Goal: Task Accomplishment & Management: Use online tool/utility

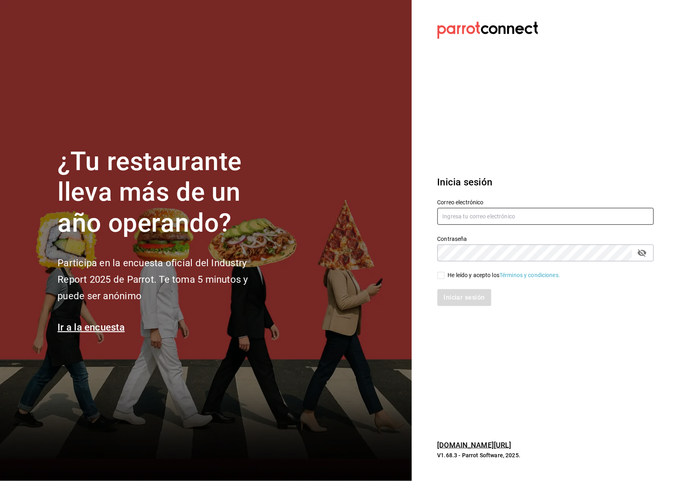
click at [473, 216] on input "text" at bounding box center [546, 216] width 216 height 17
type input "facturacion@beefcapital.com"
click at [641, 257] on icon "passwordField" at bounding box center [642, 253] width 10 height 10
click at [438, 277] on input "He leído y acepto los Términos y condiciones." at bounding box center [441, 275] width 7 height 7
checkbox input "true"
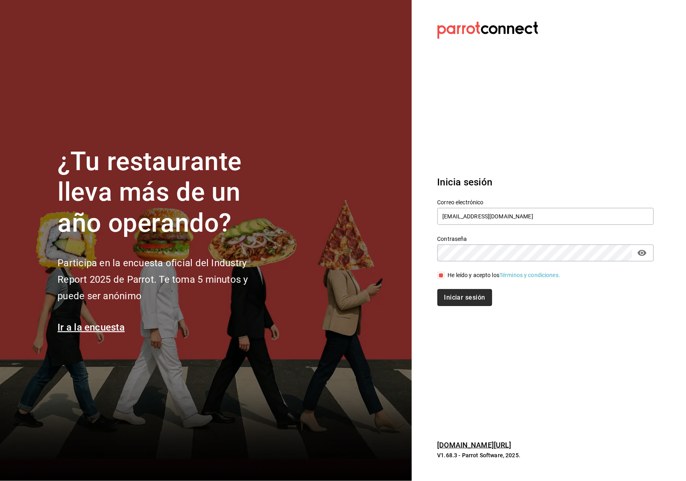
click at [466, 299] on button "Iniciar sesión" at bounding box center [465, 297] width 55 height 17
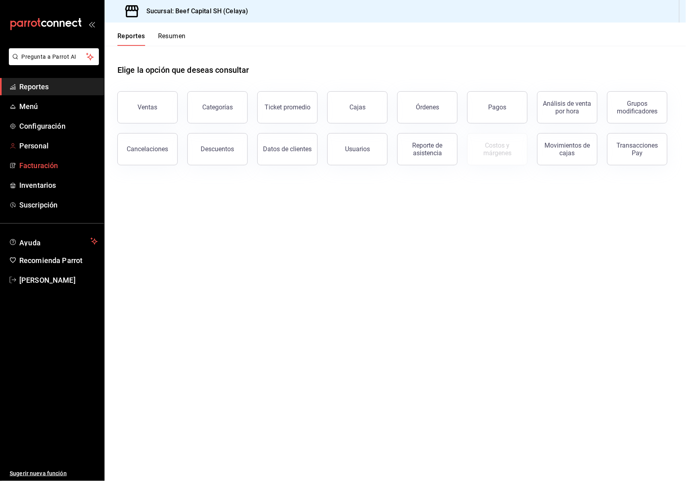
click at [46, 158] on link "Facturación" at bounding box center [52, 165] width 104 height 17
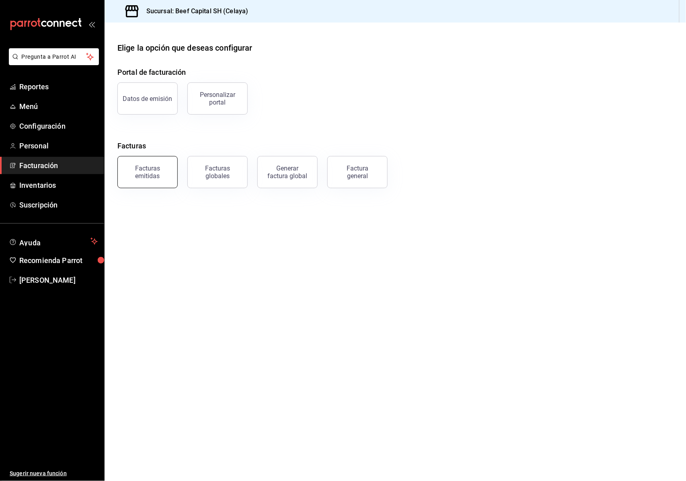
click at [153, 168] on div "Facturas emitidas" at bounding box center [148, 171] width 50 height 15
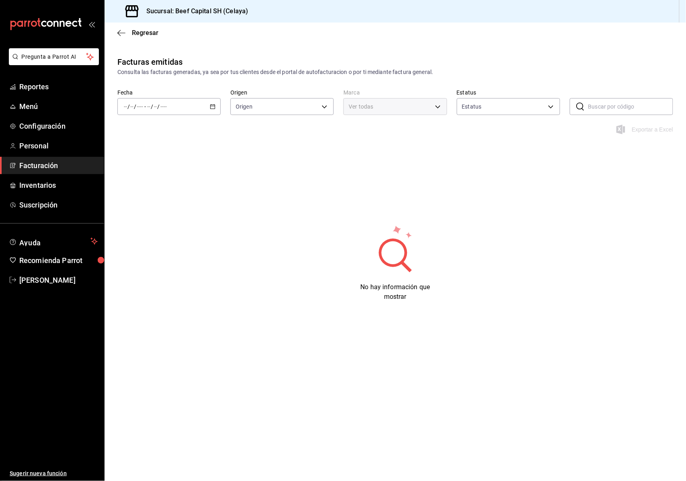
type input "ORDER_INVOICE,GENERAL_INVOICE"
type input "ACTIVE,PENDING_CANCELLATION,CANCELLED,PRE_CANCELLED"
type input "e3bbe20f-edfc-40c7-bd32-db162cca2159"
click at [212, 104] on icon "button" at bounding box center [213, 107] width 6 height 6
click at [156, 152] on span "Ayer" at bounding box center [155, 149] width 62 height 8
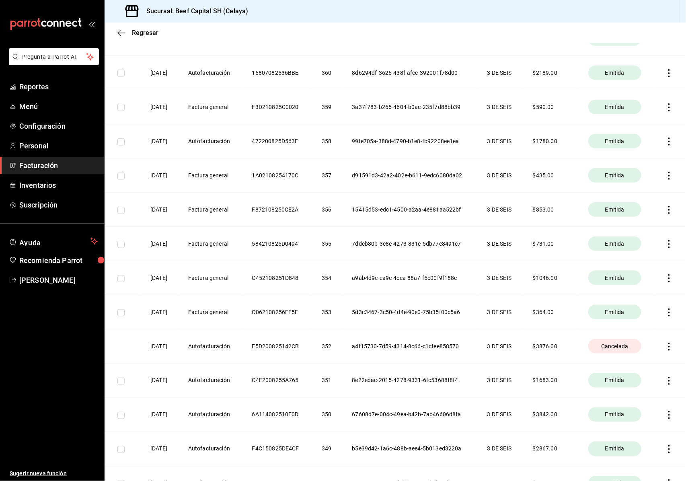
scroll to position [214, 0]
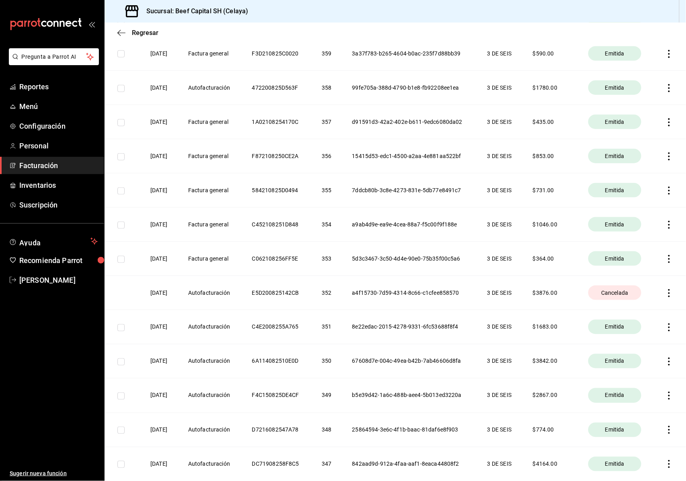
click at [665, 292] on icon "button" at bounding box center [669, 293] width 8 height 8
click at [213, 291] on div at bounding box center [343, 240] width 686 height 481
click at [290, 296] on th "E5D200825142CB" at bounding box center [277, 293] width 70 height 34
click at [383, 296] on th "a4f15730-7d59-4314-8c66-c1cfee858570" at bounding box center [410, 293] width 135 height 34
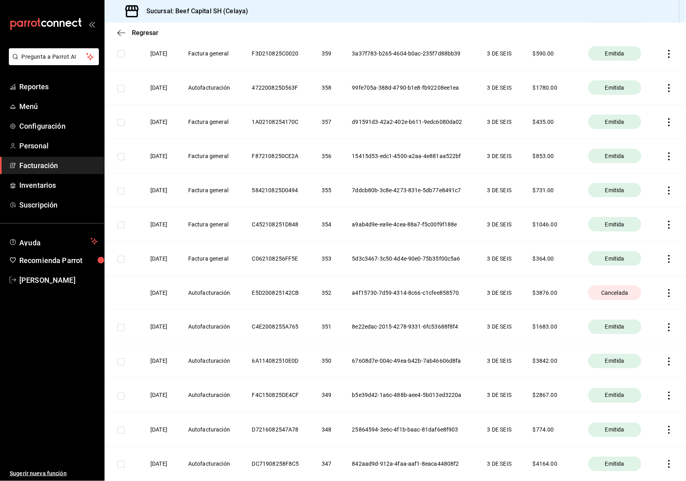
click at [309, 301] on th "E5D200825142CB" at bounding box center [277, 293] width 70 height 34
click at [145, 285] on th "[DATE]" at bounding box center [160, 293] width 38 height 34
click at [129, 302] on td at bounding box center [123, 293] width 36 height 34
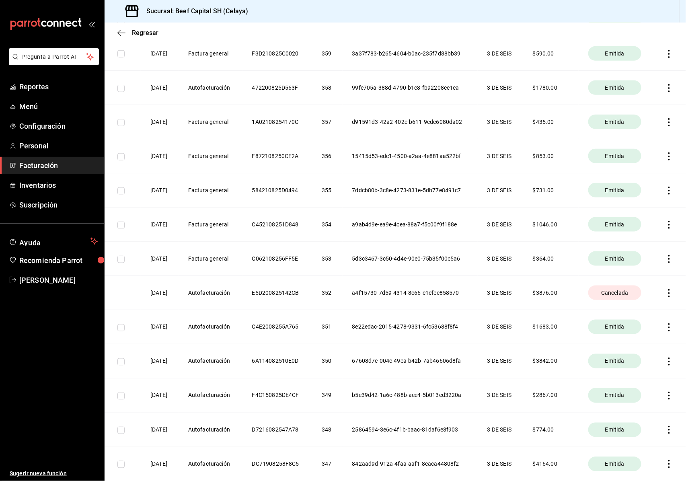
drag, startPoint x: 129, startPoint y: 302, endPoint x: 134, endPoint y: 299, distance: 5.1
click at [133, 300] on td at bounding box center [123, 293] width 36 height 34
click at [53, 161] on span "Facturación" at bounding box center [58, 165] width 78 height 11
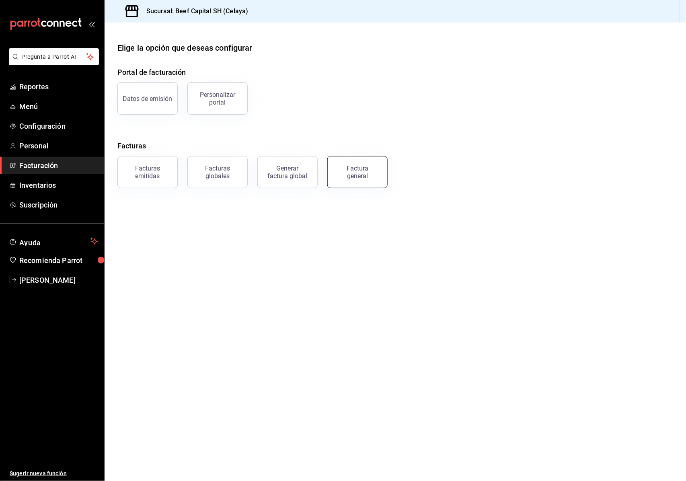
click at [375, 168] on div "Factura general" at bounding box center [357, 171] width 40 height 15
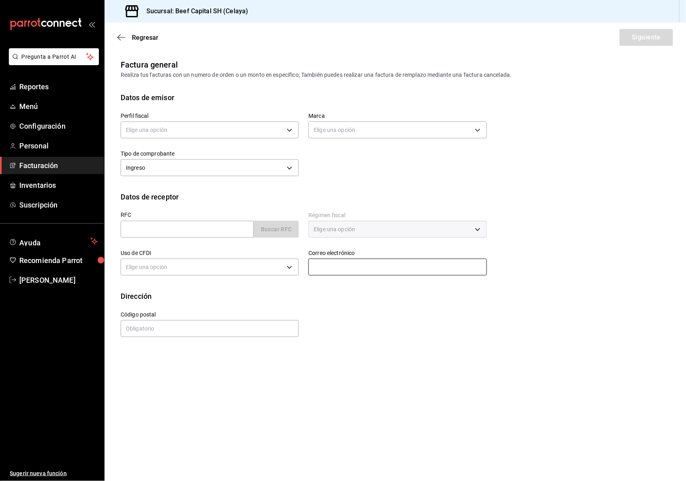
click at [353, 264] on input "text" at bounding box center [397, 267] width 178 height 17
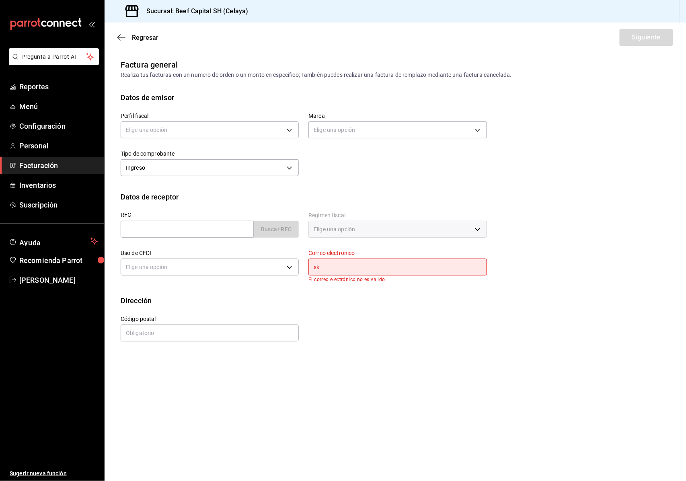
type input "s"
